Goal: Task Accomplishment & Management: Manage account settings

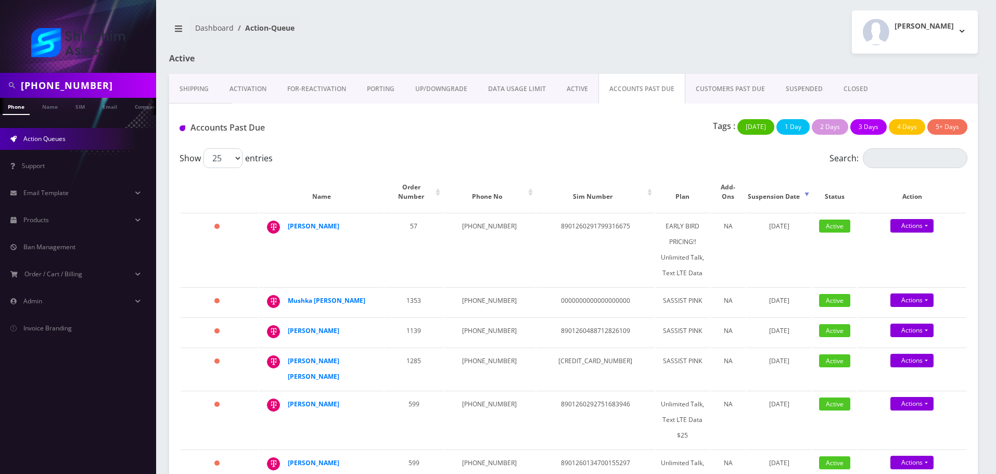
scroll to position [0, 5]
click at [79, 89] on input "[PHONE_NUMBER]" at bounding box center [87, 85] width 133 height 20
type input "6468419407"
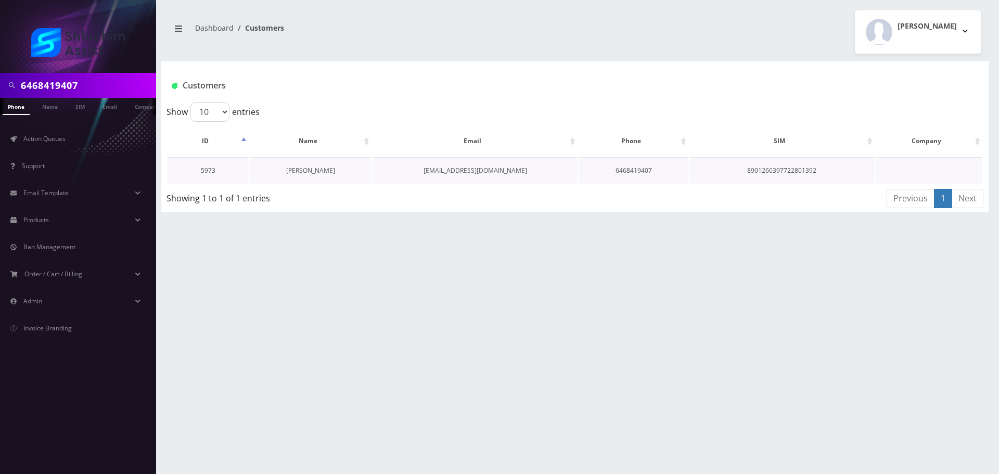
click at [321, 171] on link "Naomi Amitay" at bounding box center [310, 170] width 49 height 9
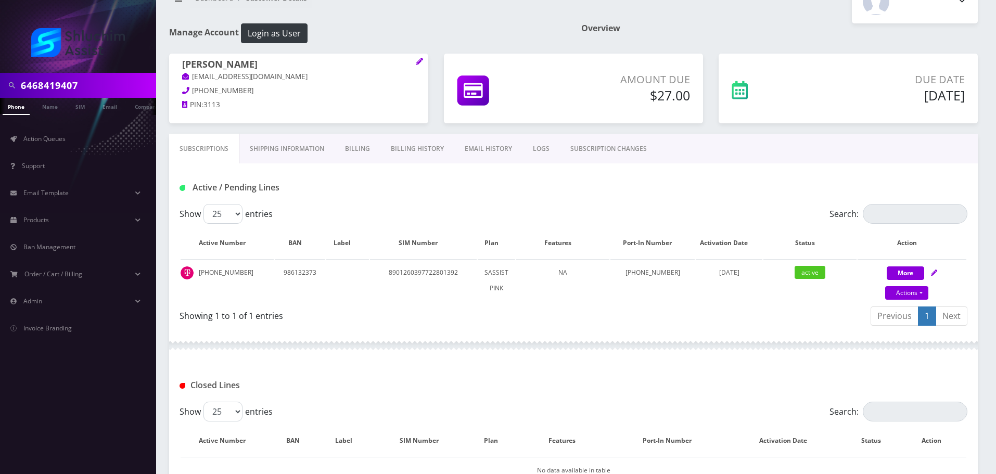
scroll to position [104, 0]
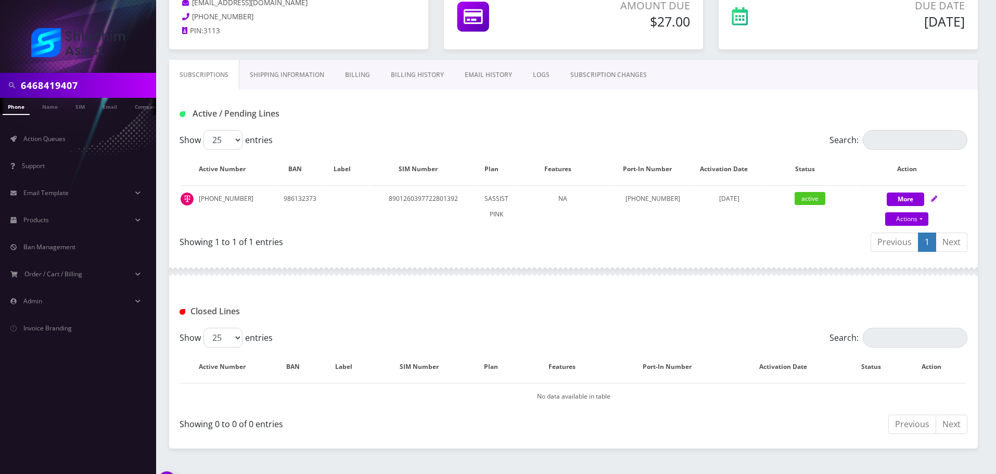
click at [420, 132] on div "Show 25 50 100 250 500 entries" at bounding box center [475, 140] width 591 height 20
click at [919, 215] on link "Actions" at bounding box center [906, 219] width 43 height 14
select select "Sim Card"
select select "74"
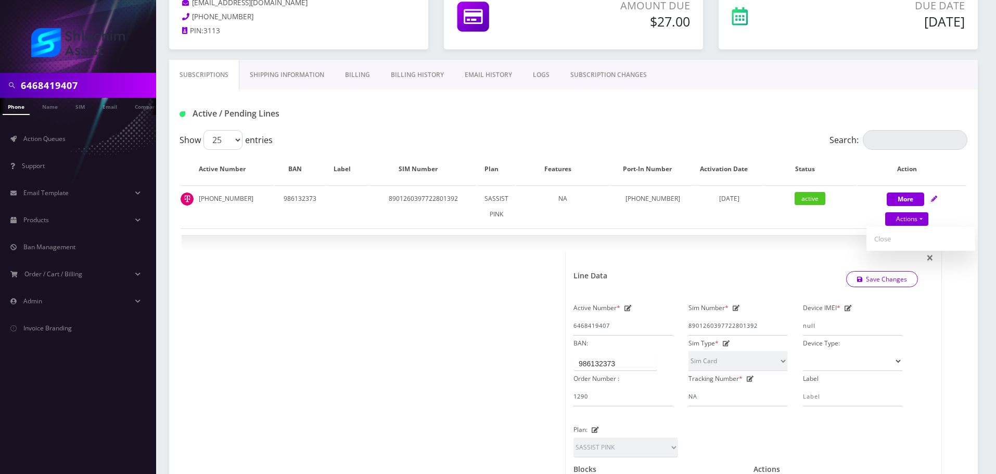
click at [428, 112] on h1 "Active / Pending Lines" at bounding box center [306, 114] width 252 height 10
click at [445, 73] on link "Billing History" at bounding box center [417, 75] width 74 height 30
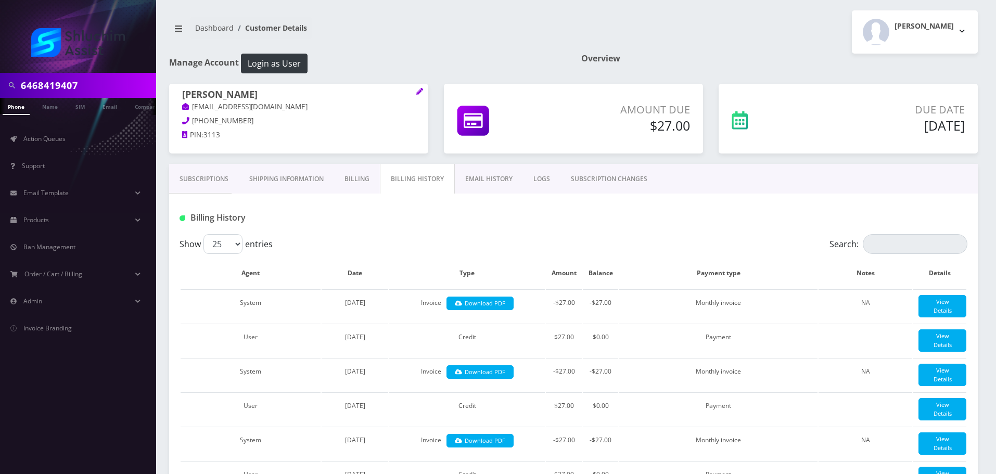
click at [205, 171] on link "Subscriptions" at bounding box center [204, 179] width 70 height 30
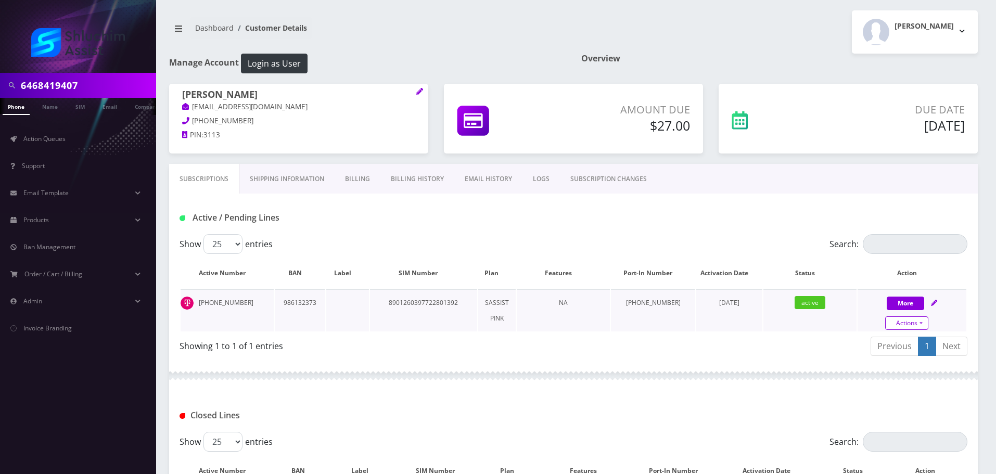
click at [918, 321] on link "Actions" at bounding box center [906, 323] width 43 height 14
select select "Sim Card"
select select "74"
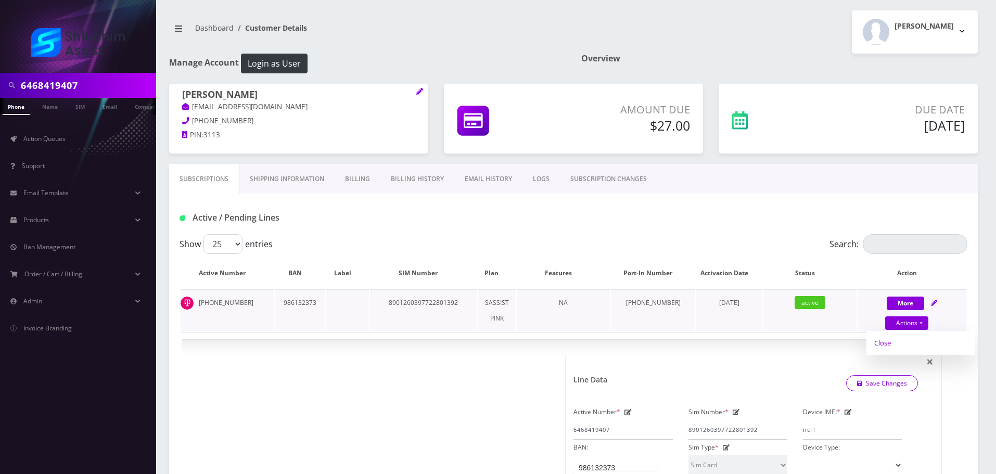
click at [900, 341] on link "Close" at bounding box center [920, 343] width 109 height 16
type input "[DATE]"
select select "Sim Card"
select select "74"
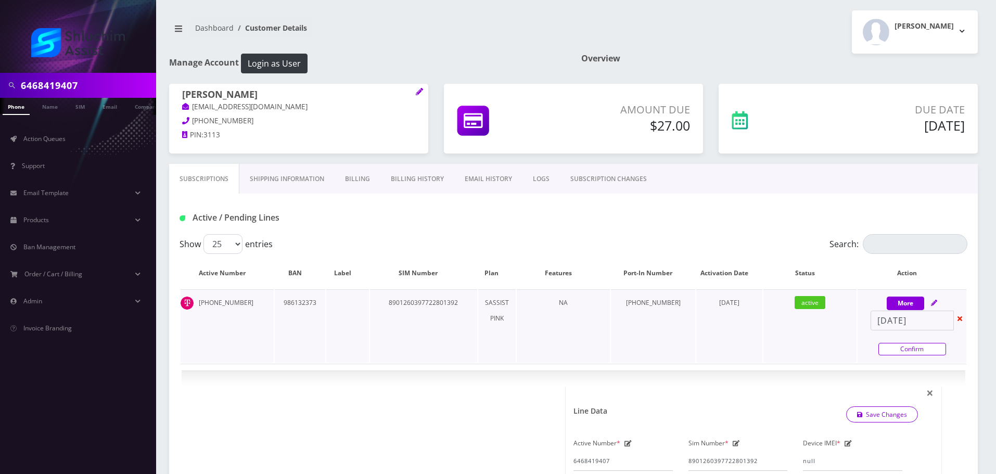
click at [905, 349] on link "Confirm" at bounding box center [912, 349] width 68 height 12
select select "Sim Card"
select select "74"
